Goal: Information Seeking & Learning: Learn about a topic

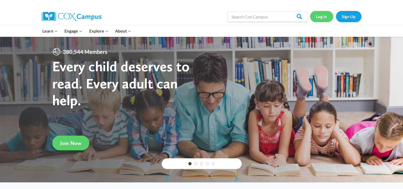
click at [323, 16] on link "Log In" at bounding box center [321, 16] width 23 height 11
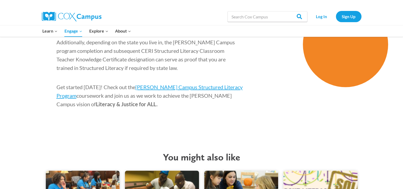
scroll to position [880, 0]
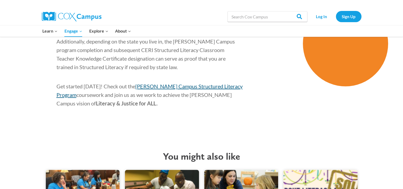
click at [215, 83] on span "[PERSON_NAME] Campus Structured Literacy Program" at bounding box center [150, 90] width 186 height 15
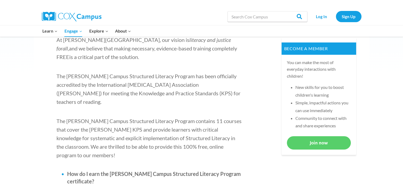
scroll to position [267, 0]
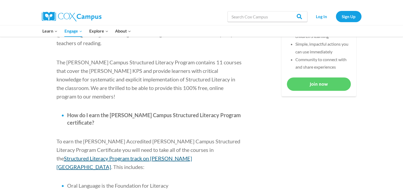
click at [192, 155] on span "Structured Literacy Program track on [PERSON_NAME][GEOGRAPHIC_DATA]" at bounding box center [125, 162] width 136 height 15
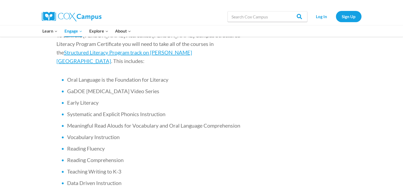
scroll to position [373, 0]
